Goal: Task Accomplishment & Management: Complete application form

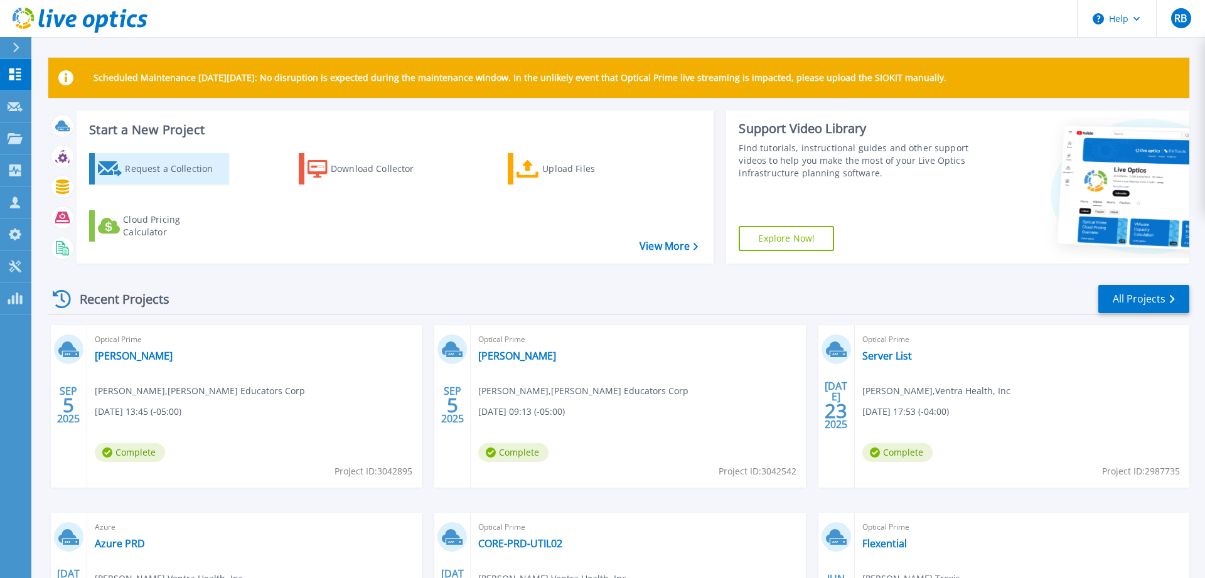
click at [146, 173] on div "Request a Collection" at bounding box center [175, 168] width 100 height 25
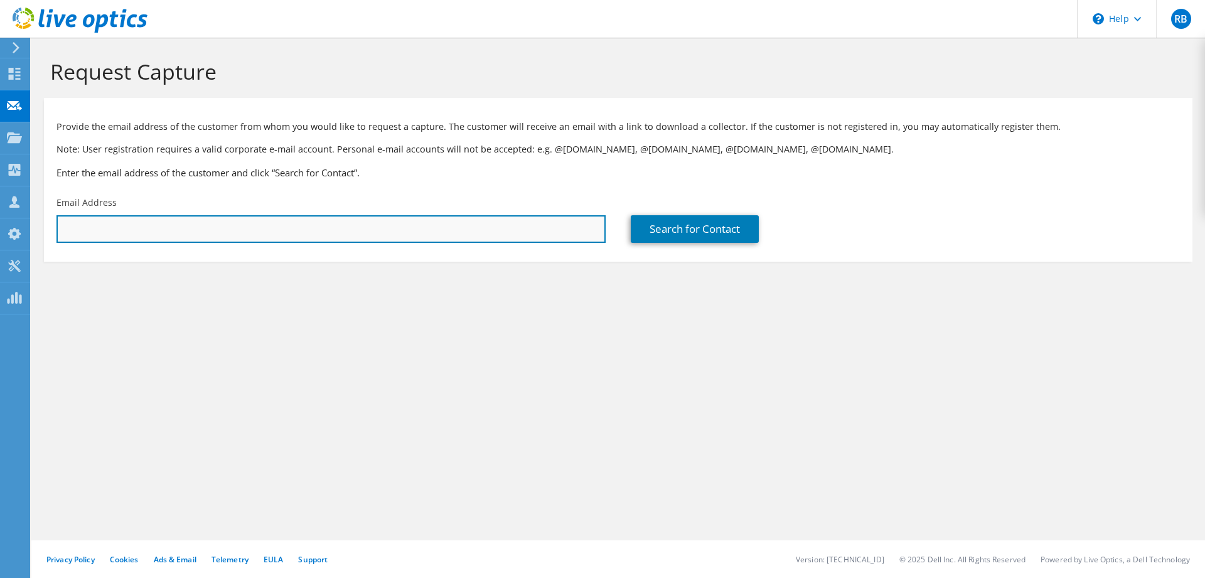
click at [114, 226] on input "text" at bounding box center [330, 229] width 549 height 28
paste input "[DOMAIN_NAME][EMAIL_ADDRESS][DOMAIN_NAME]"
type input "[DOMAIN_NAME][EMAIL_ADDRESS][DOMAIN_NAME]"
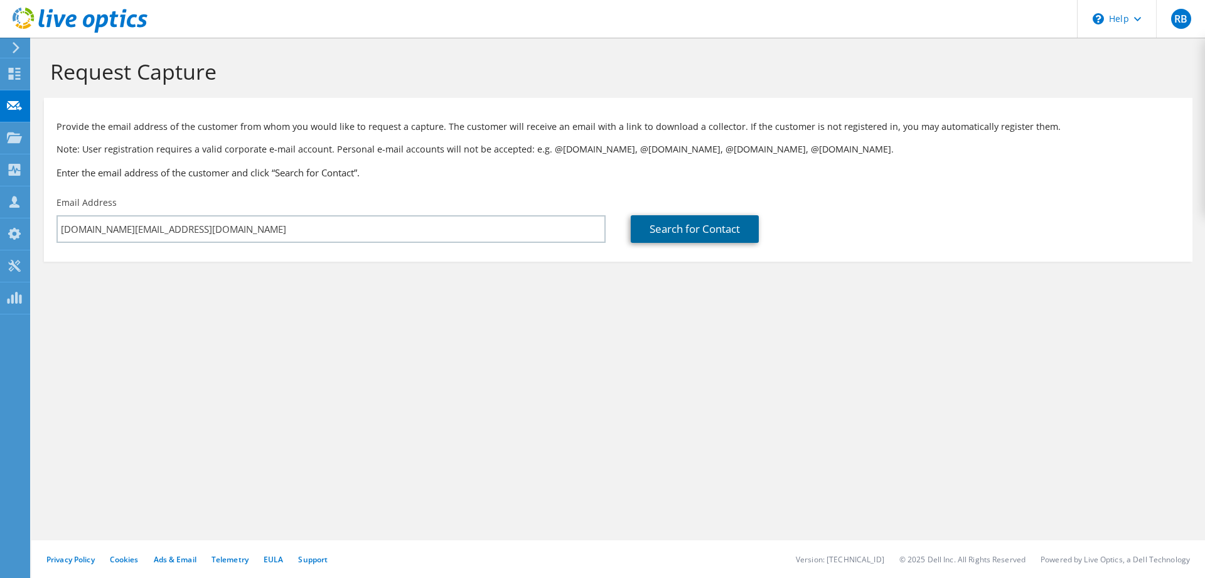
click at [676, 233] on link "Search for Contact" at bounding box center [694, 229] width 128 height 28
type input "Intelerad"
type input "[PERSON_NAME]"
type input "Black"
type input "[GEOGRAPHIC_DATA]"
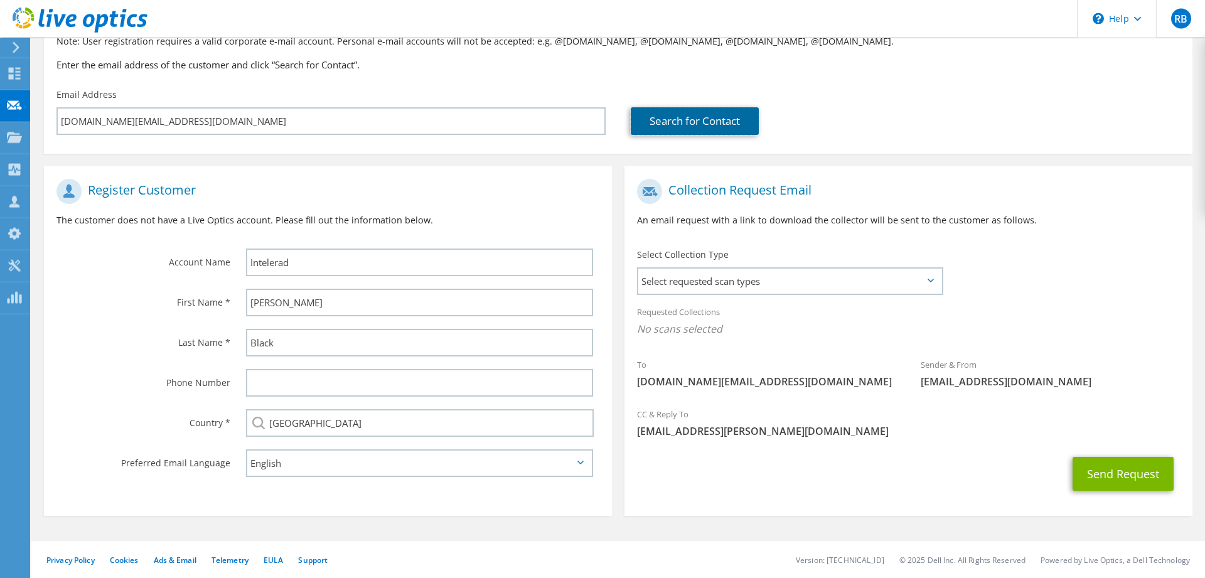
scroll to position [109, 0]
drag, startPoint x: 1053, startPoint y: 383, endPoint x: 913, endPoint y: 383, distance: 139.9
click at [913, 383] on div "Sender & From [EMAIL_ADDRESS][DOMAIN_NAME]" at bounding box center [1050, 372] width 284 height 43
copy span "[EMAIL_ADDRESS][DOMAIN_NAME]"
click at [922, 294] on div "Select requested scan types Server Virtualization Optical Prime AWS Nutanix SC" at bounding box center [790, 281] width 306 height 28
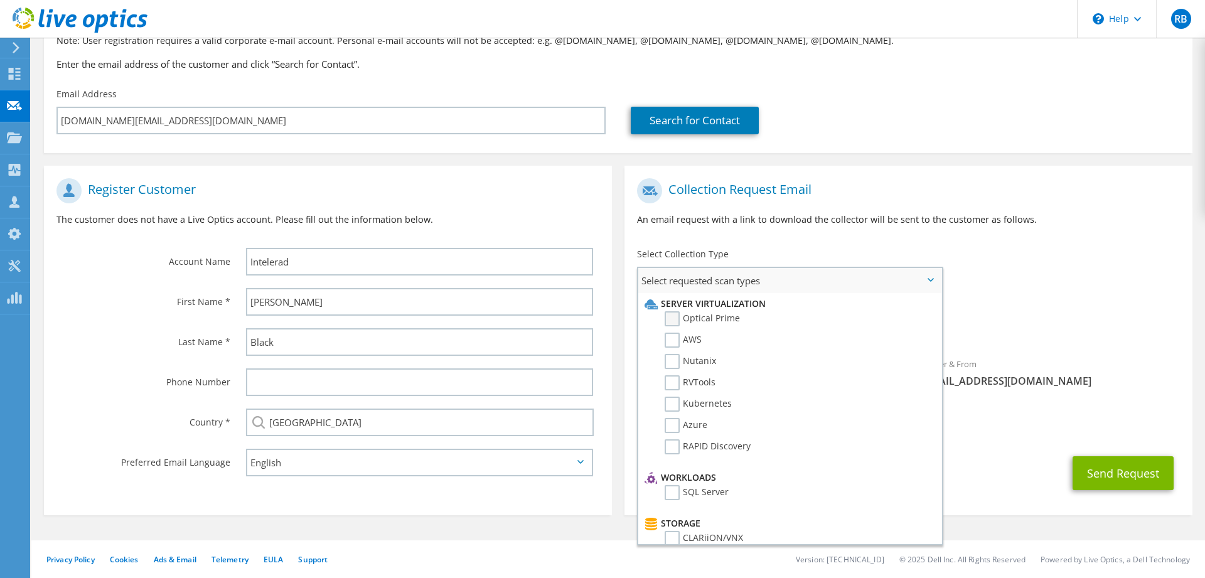
click at [674, 319] on label "Optical Prime" at bounding box center [701, 318] width 75 height 15
click at [0, 0] on input "Optical Prime" at bounding box center [0, 0] width 0 height 0
click at [1036, 319] on div "Requested Collections No scans selected Optical Prime" at bounding box center [908, 323] width 568 height 50
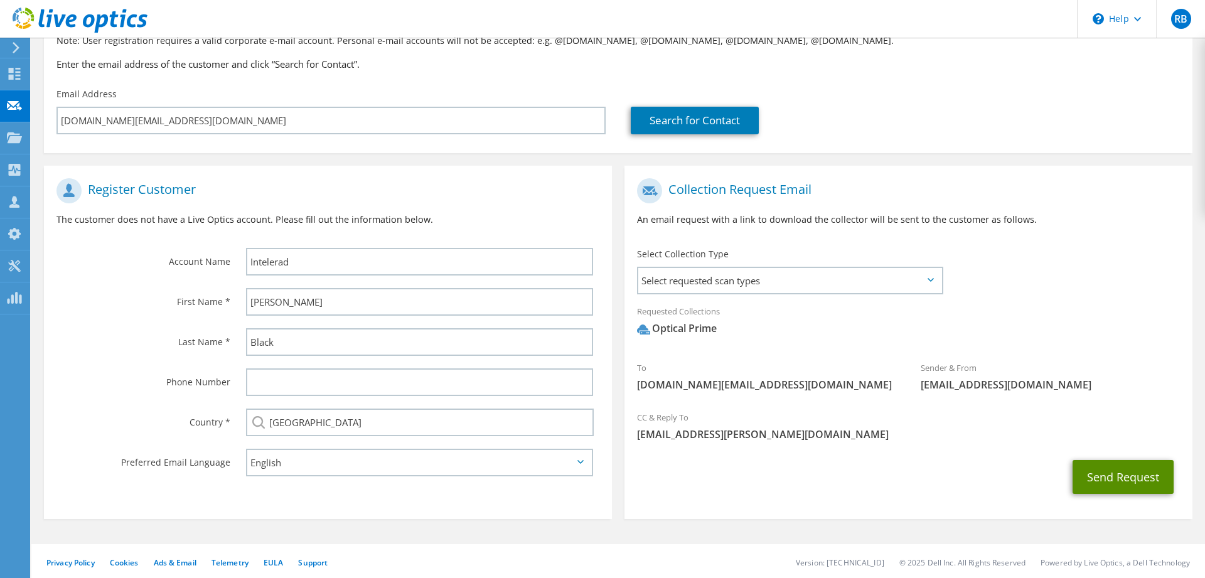
click at [1107, 478] on button "Send Request" at bounding box center [1122, 477] width 101 height 34
